Goal: Task Accomplishment & Management: Use online tool/utility

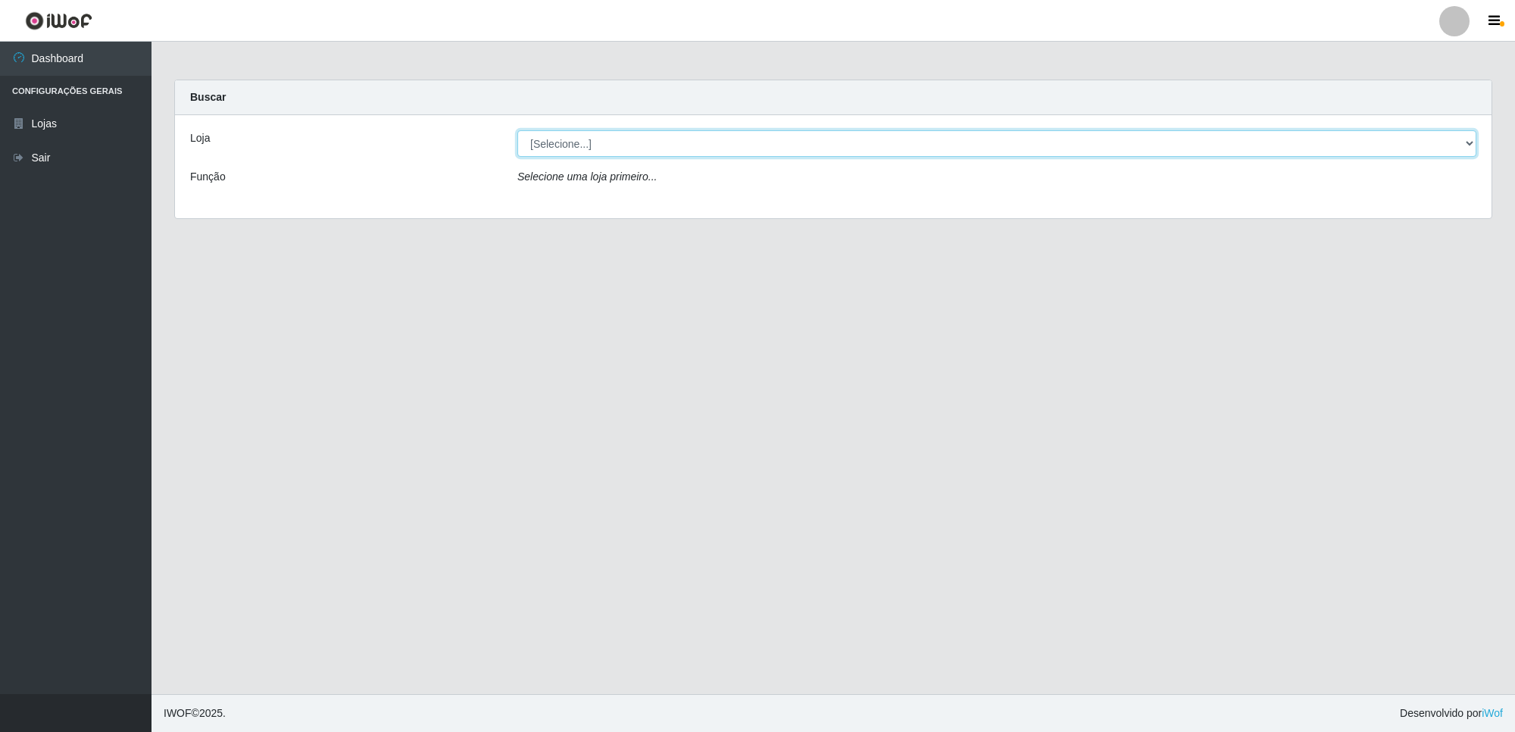
click at [683, 145] on select "[Selecione...] Extrabom - Loja 01 Centro de Distribuição" at bounding box center [996, 143] width 959 height 27
select select "435"
click at [517, 130] on select "[Selecione...] Extrabom - Loja 01 Centro de Distribuição" at bounding box center [996, 143] width 959 height 27
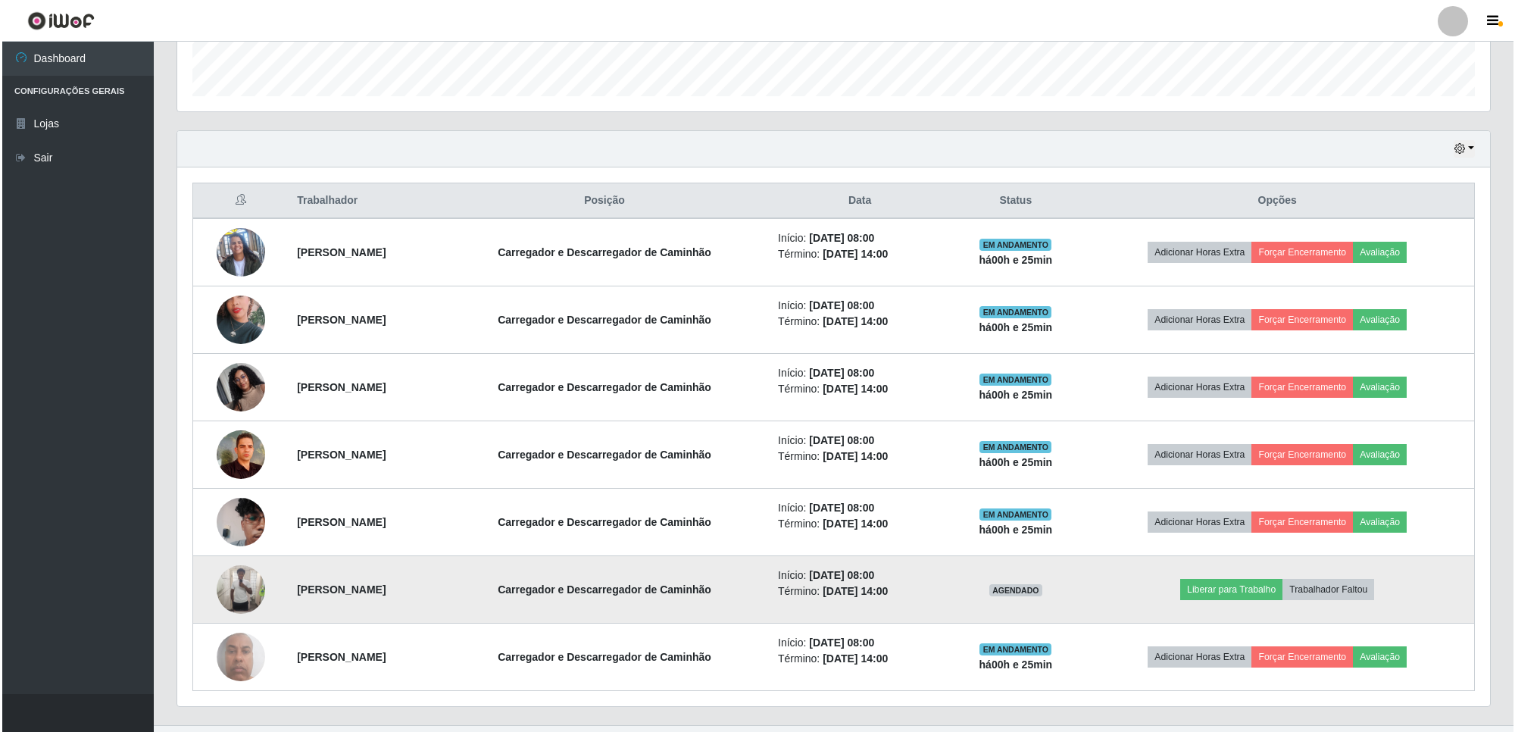
scroll to position [479, 0]
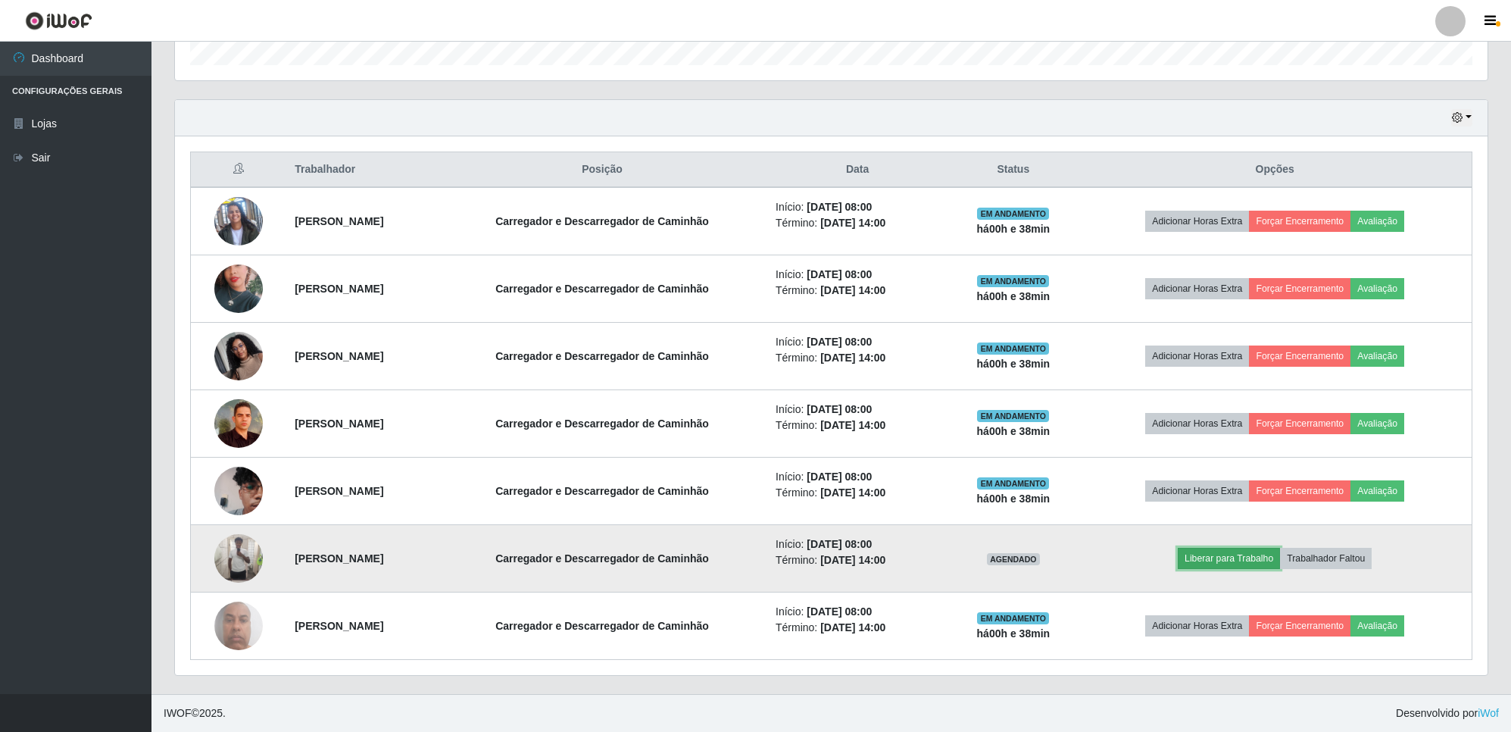
click at [1262, 555] on button "Liberar para Trabalho" at bounding box center [1229, 558] width 102 height 21
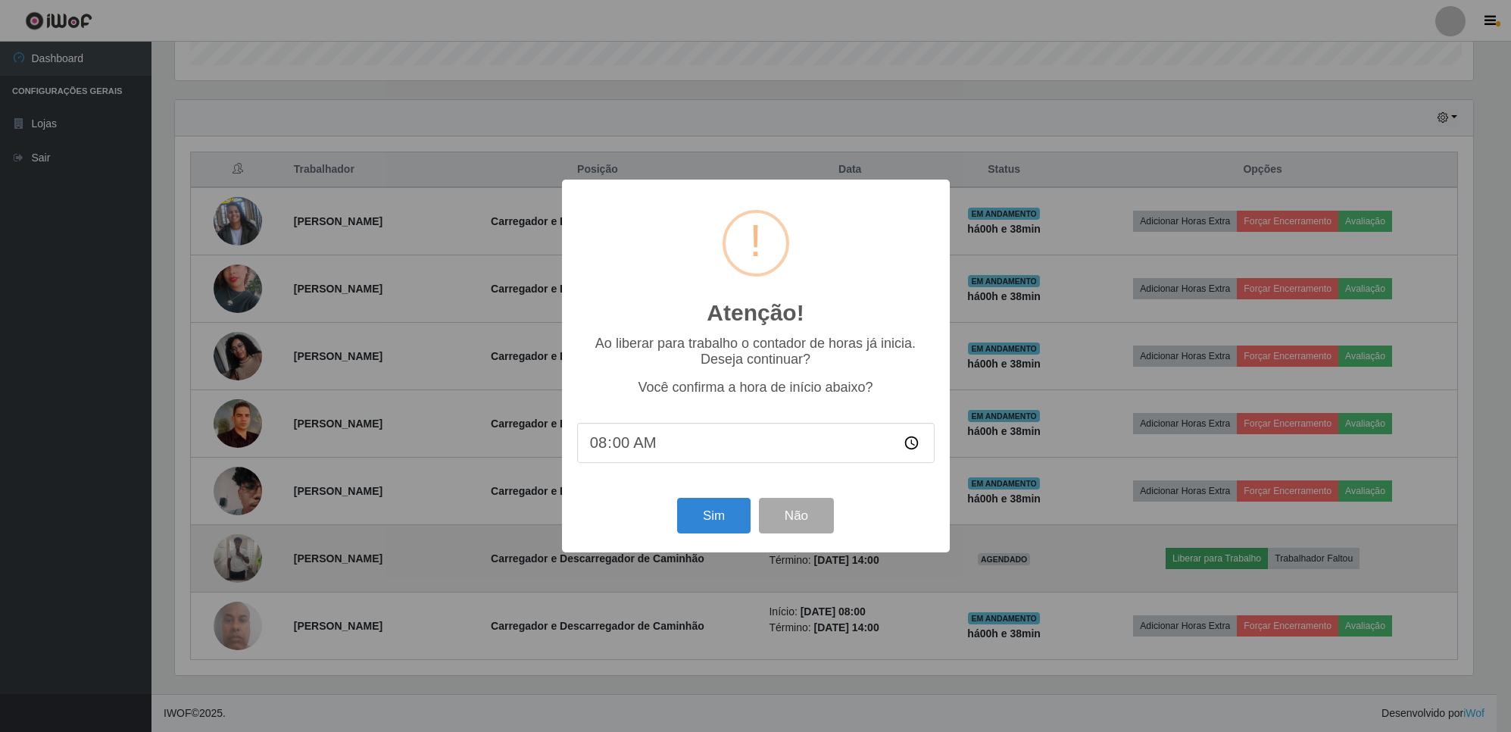
scroll to position [315, 1301]
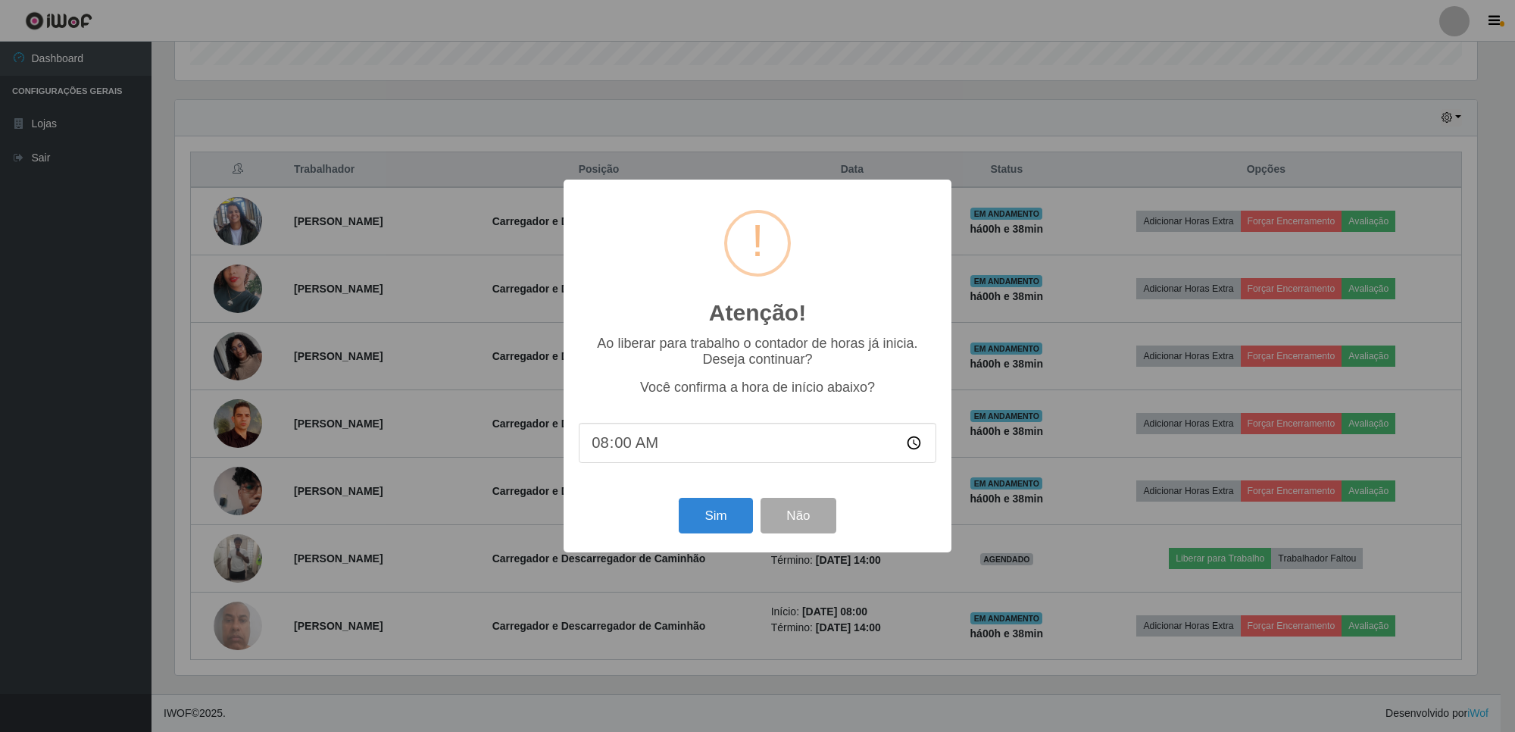
click at [622, 447] on input "08:00" at bounding box center [757, 443] width 357 height 40
type input "08:30"
click at [708, 521] on button "Sim" at bounding box center [715, 516] width 73 height 36
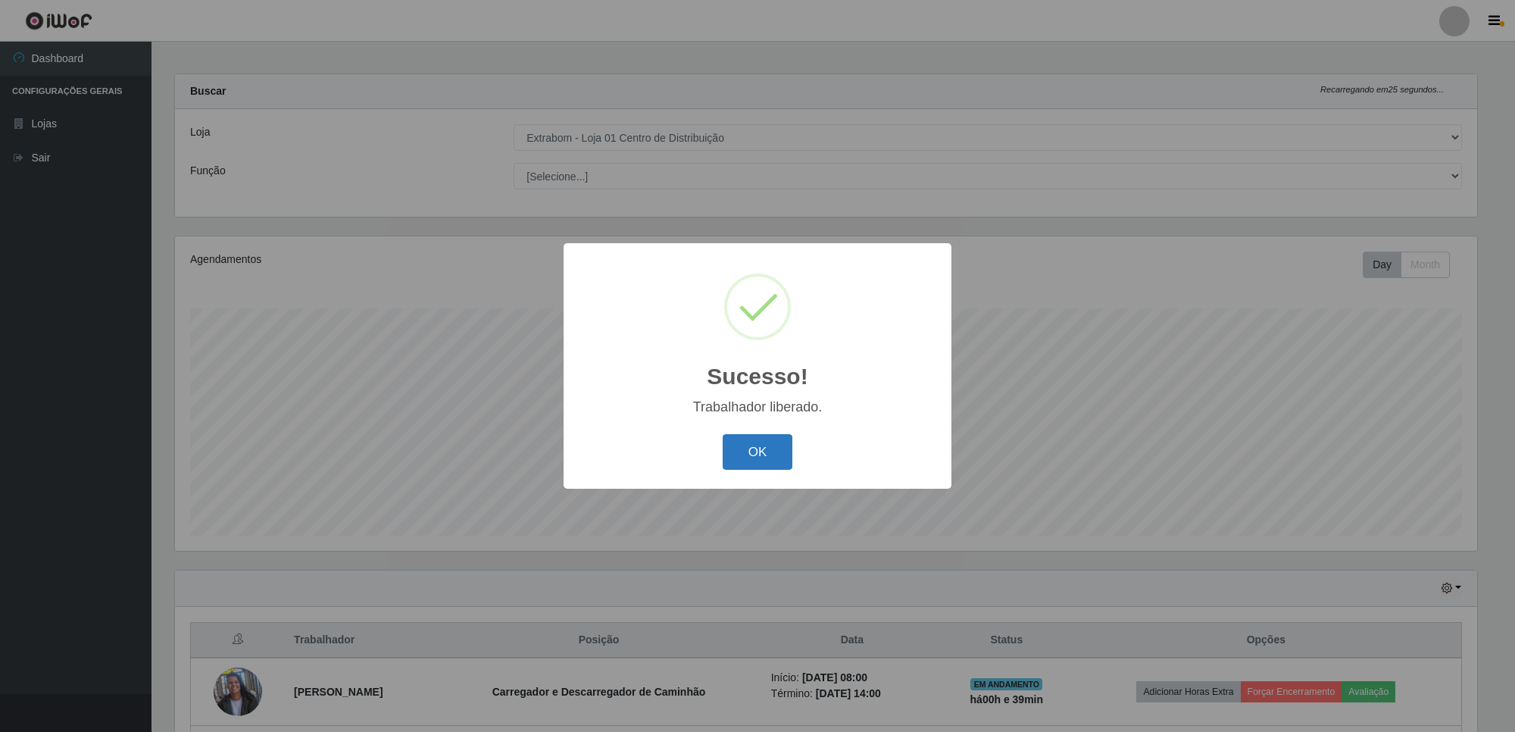
click at [747, 445] on button "OK" at bounding box center [758, 452] width 70 height 36
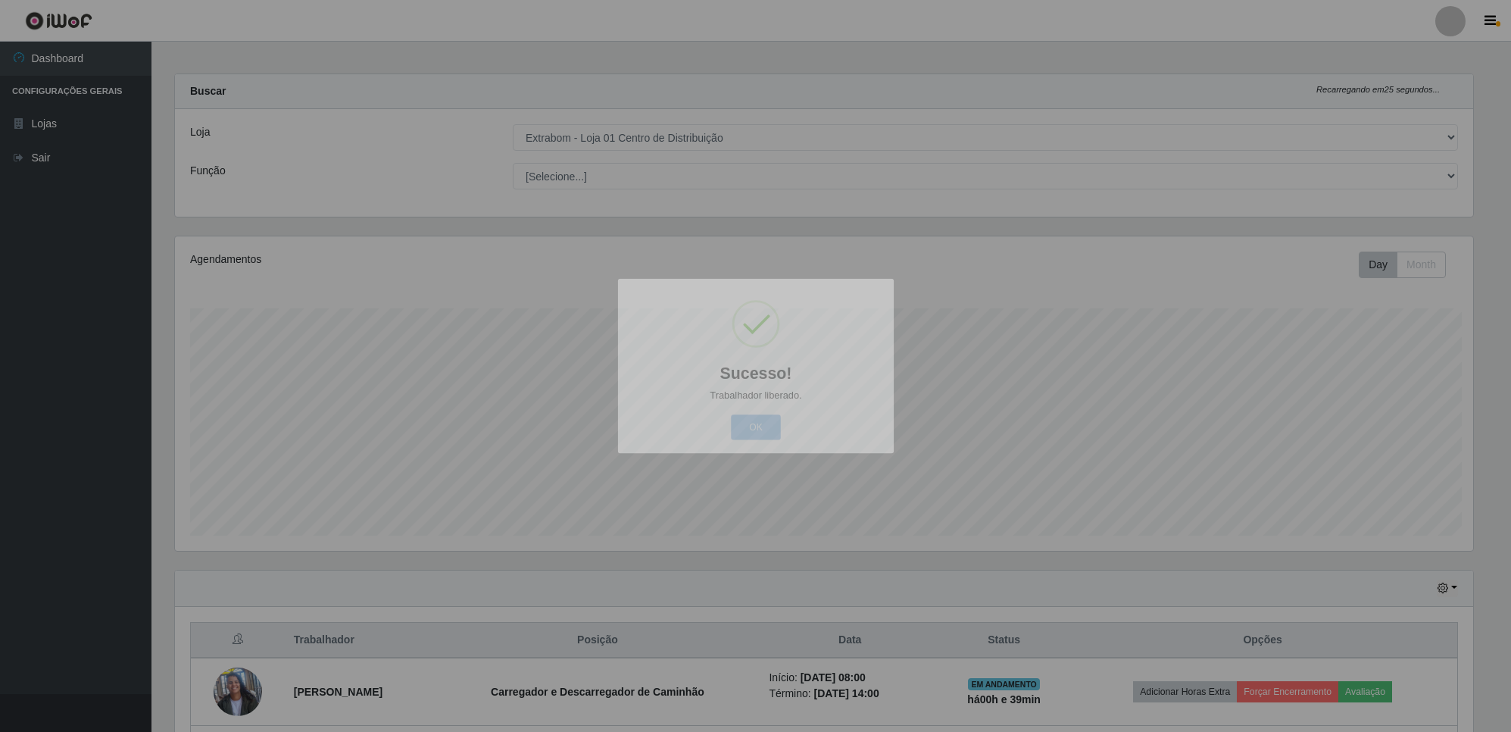
scroll to position [315, 1312]
